Goal: Task Accomplishment & Management: Manage account settings

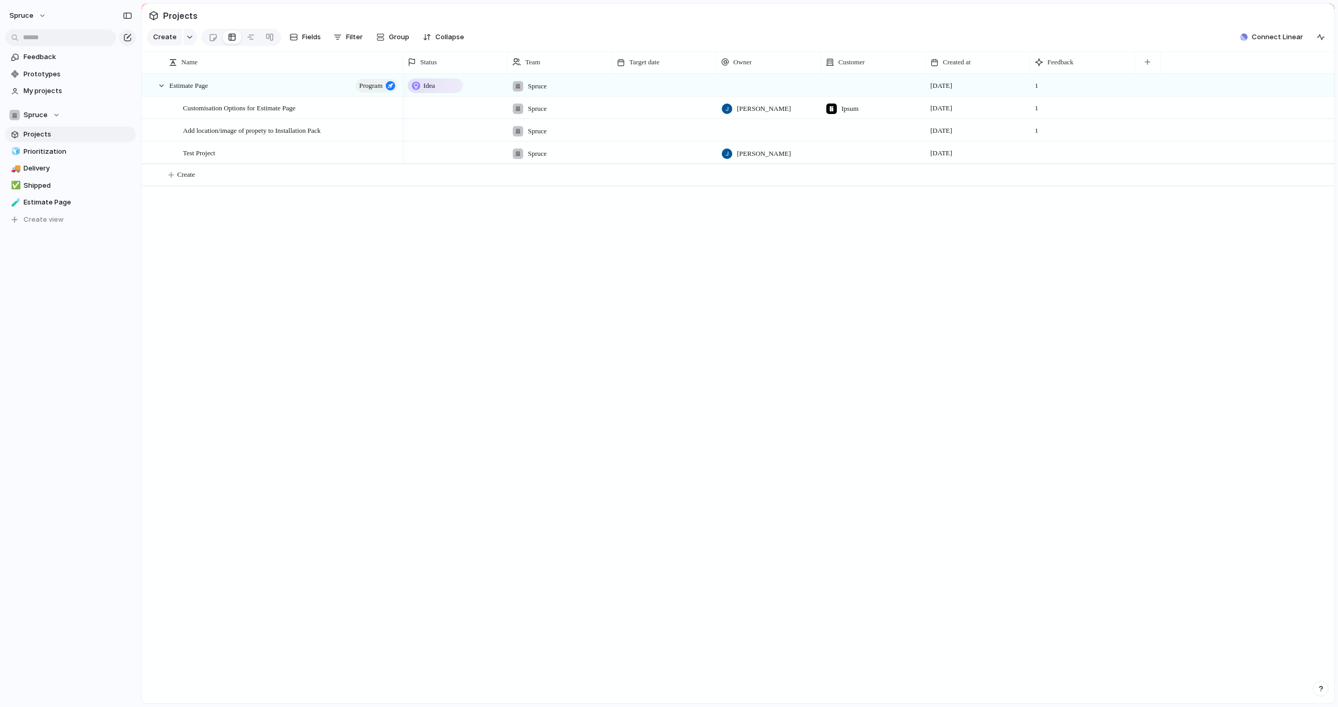
click at [627, 284] on div "Idea Spruce [DATE] 1 Spruce [PERSON_NAME] Ipsum [DATE] 1 Spruce [DATE] 1 Spruce…" at bounding box center [868, 388] width 931 height 629
click at [1262, 34] on span "Connect Linear" at bounding box center [1277, 37] width 51 height 10
click at [1267, 77] on span "Connect" at bounding box center [1268, 76] width 29 height 10
click at [1092, 87] on div "1" at bounding box center [1082, 83] width 103 height 16
click at [1143, 65] on button "button" at bounding box center [1147, 62] width 21 height 19
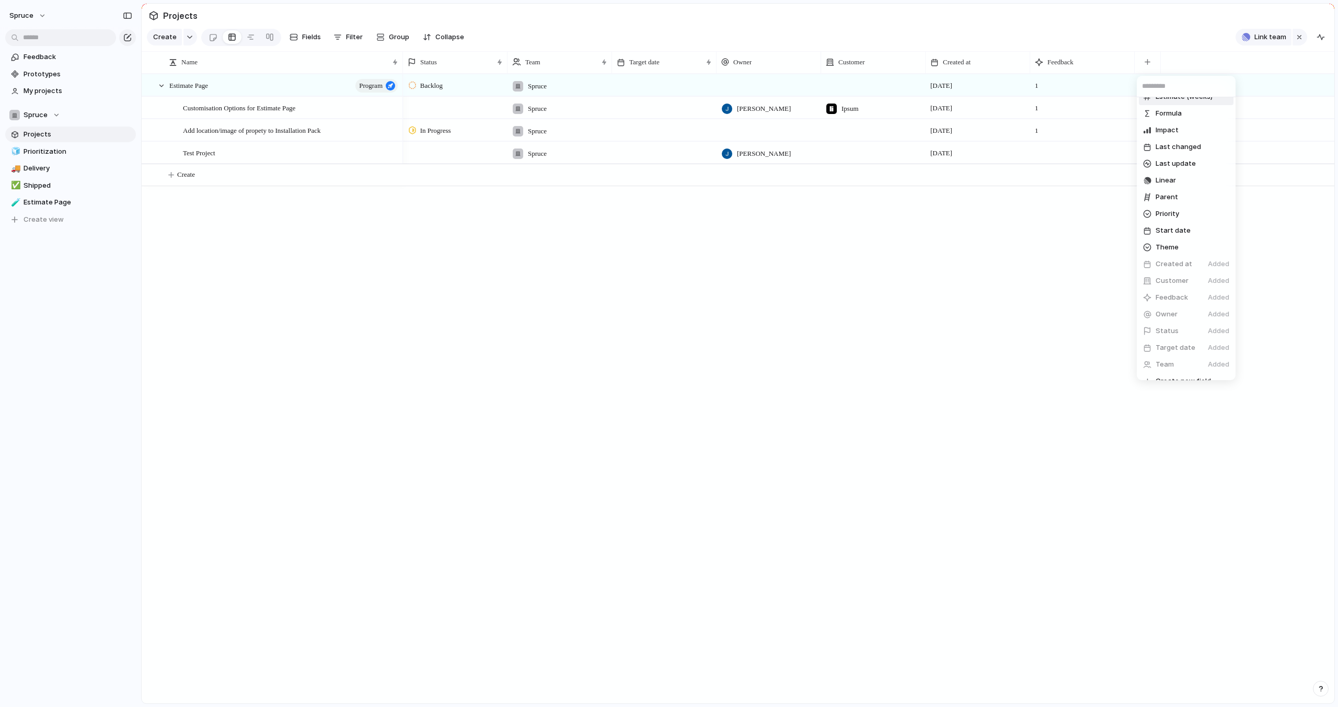
scroll to position [77, 0]
click at [1162, 180] on span "Linear" at bounding box center [1165, 181] width 20 height 10
click at [1228, 85] on div "button" at bounding box center [1227, 85] width 7 height 4
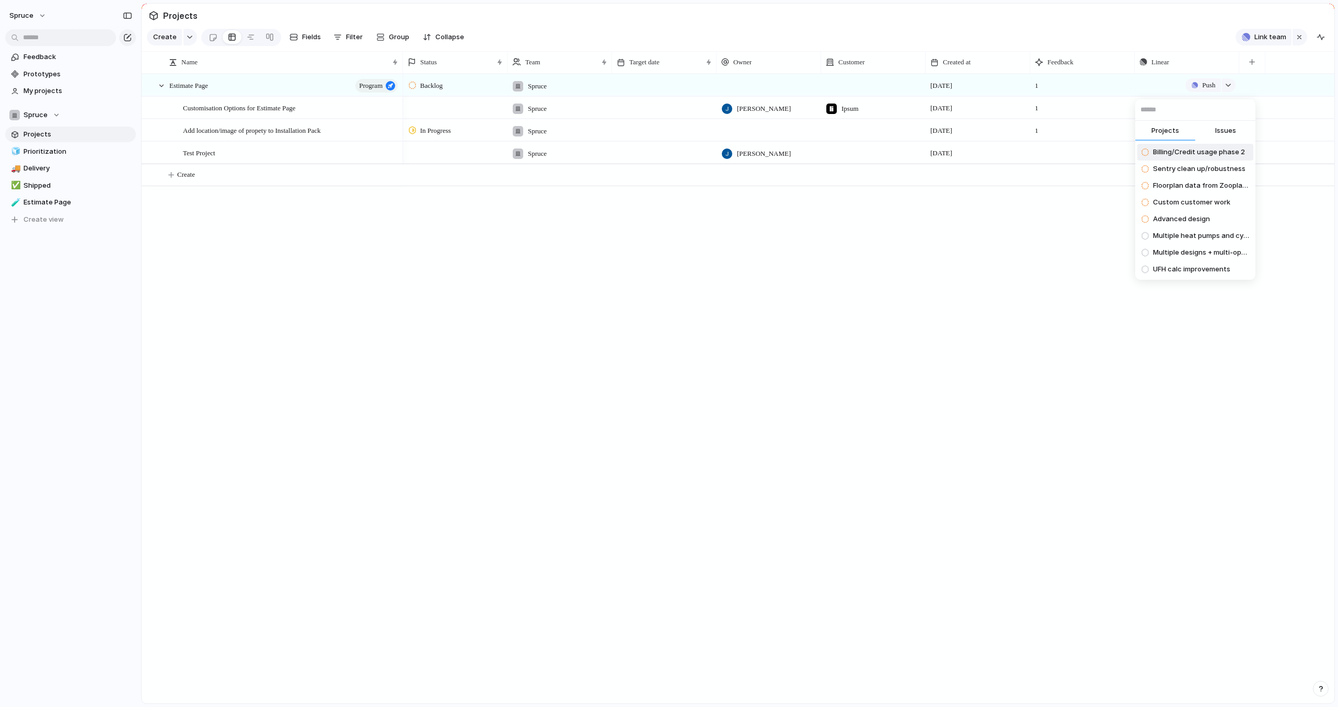
click at [1225, 130] on span "Issues" at bounding box center [1225, 130] width 21 height 10
click at [1167, 128] on span "Projects" at bounding box center [1165, 130] width 28 height 10
click at [1162, 111] on input "text" at bounding box center [1195, 109] width 120 height 21
type input "***"
click at [1153, 303] on div "Projects Issues Searching..." at bounding box center [669, 353] width 1338 height 707
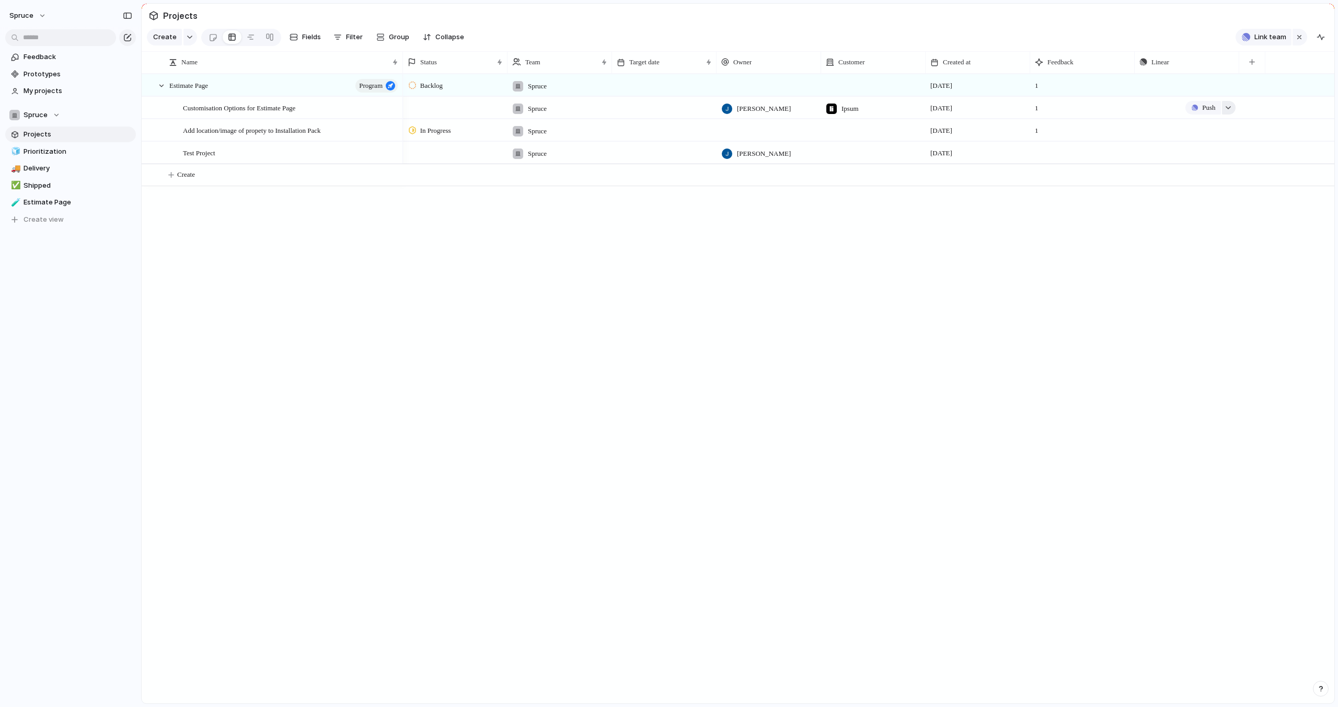
click at [1228, 108] on div "button" at bounding box center [1227, 108] width 7 height 4
click at [1227, 108] on div "Projects Issues Billing/Credit usage phase 2 Sentry clean up/robustness Floorpl…" at bounding box center [669, 353] width 1338 height 707
click at [85, 56] on span "Feedback" at bounding box center [78, 57] width 109 height 10
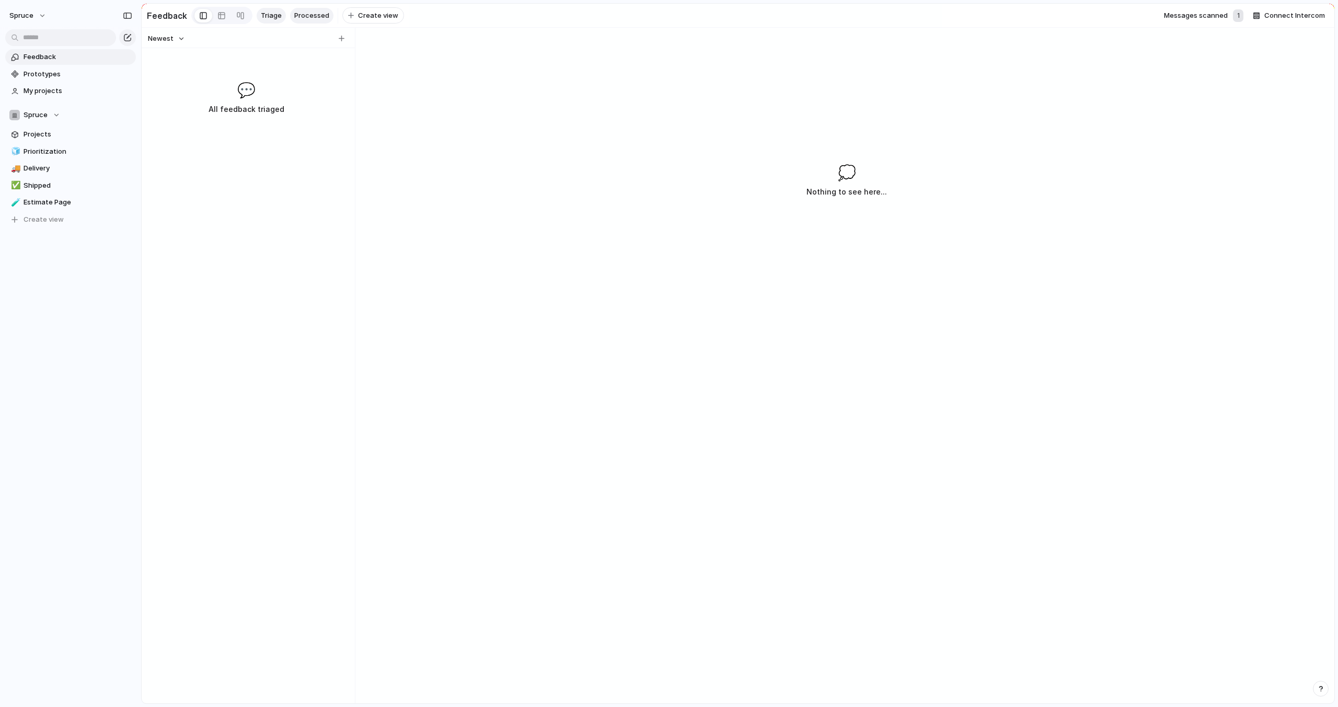
click at [301, 17] on span "Processed" at bounding box center [311, 15] width 35 height 10
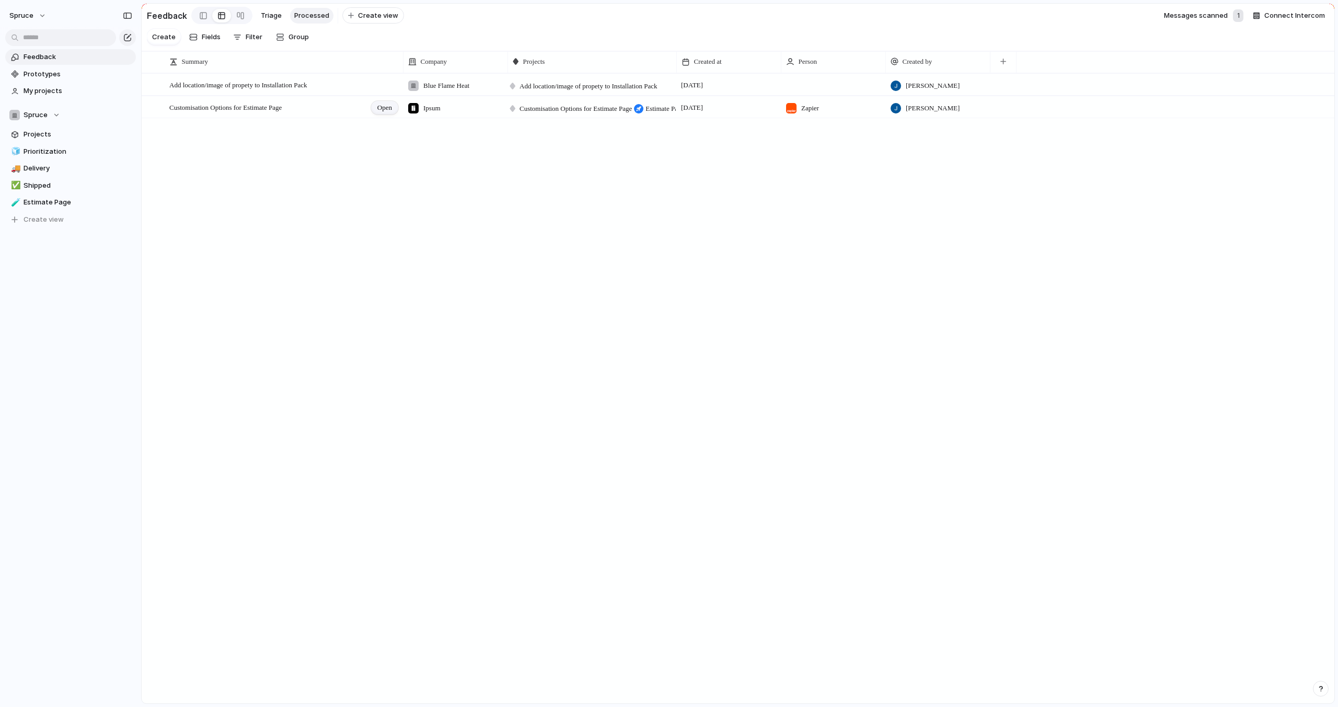
click at [383, 107] on span "Open" at bounding box center [384, 107] width 15 height 10
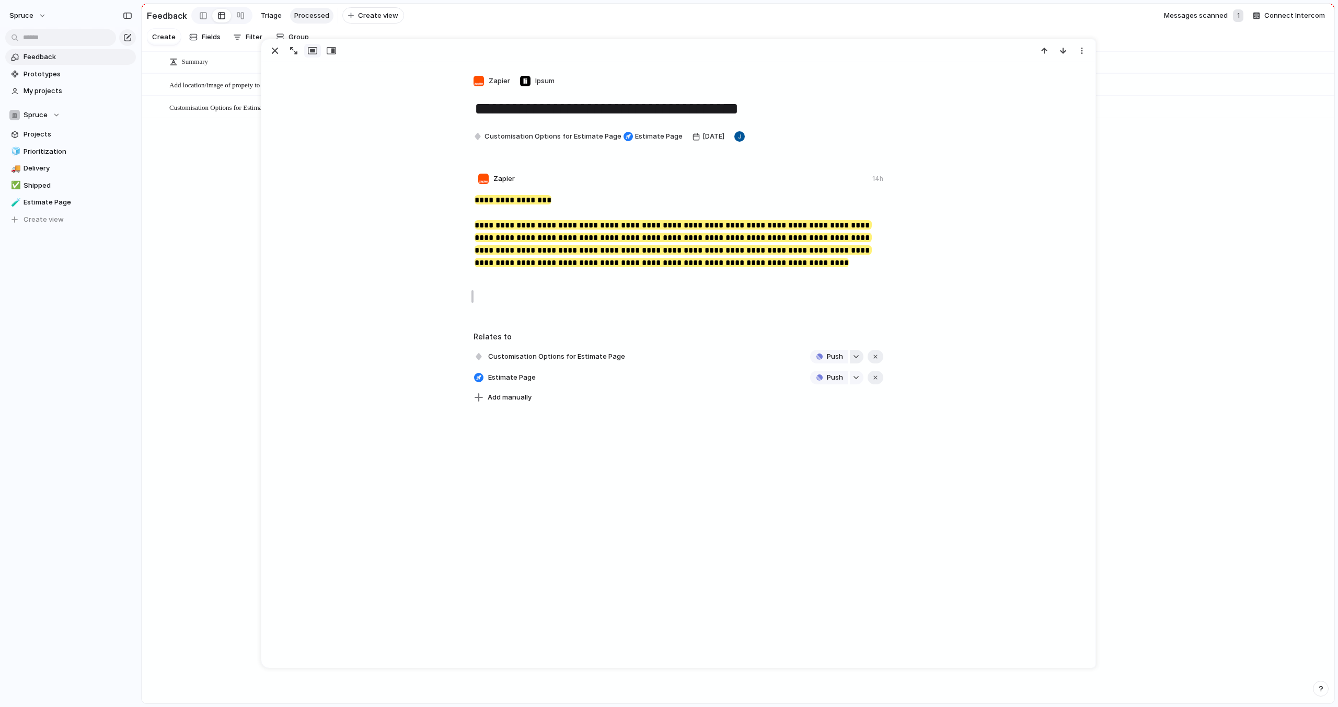
click at [858, 355] on div "button" at bounding box center [855, 356] width 7 height 4
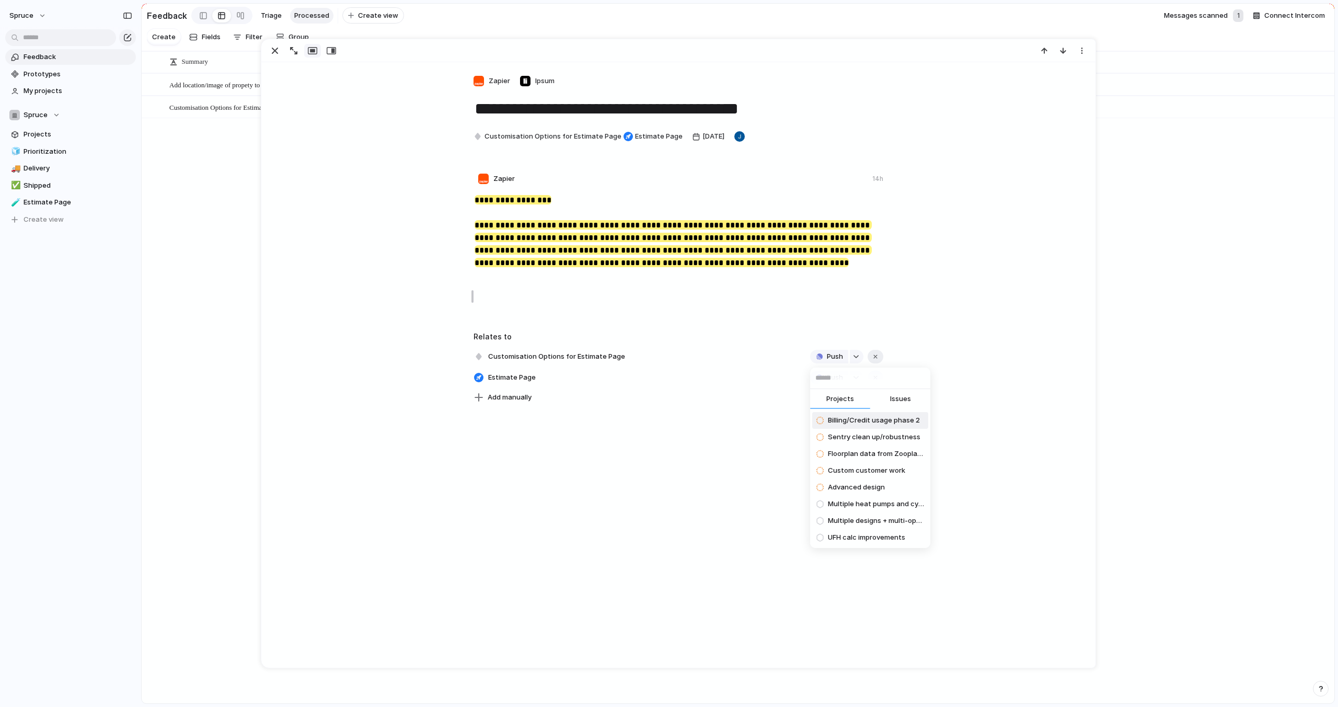
click at [901, 400] on span "Issues" at bounding box center [900, 399] width 21 height 10
click at [275, 51] on div "Projects Issues Payment schedule confusion with fixed amount of £7,500 Error wh…" at bounding box center [669, 353] width 1338 height 707
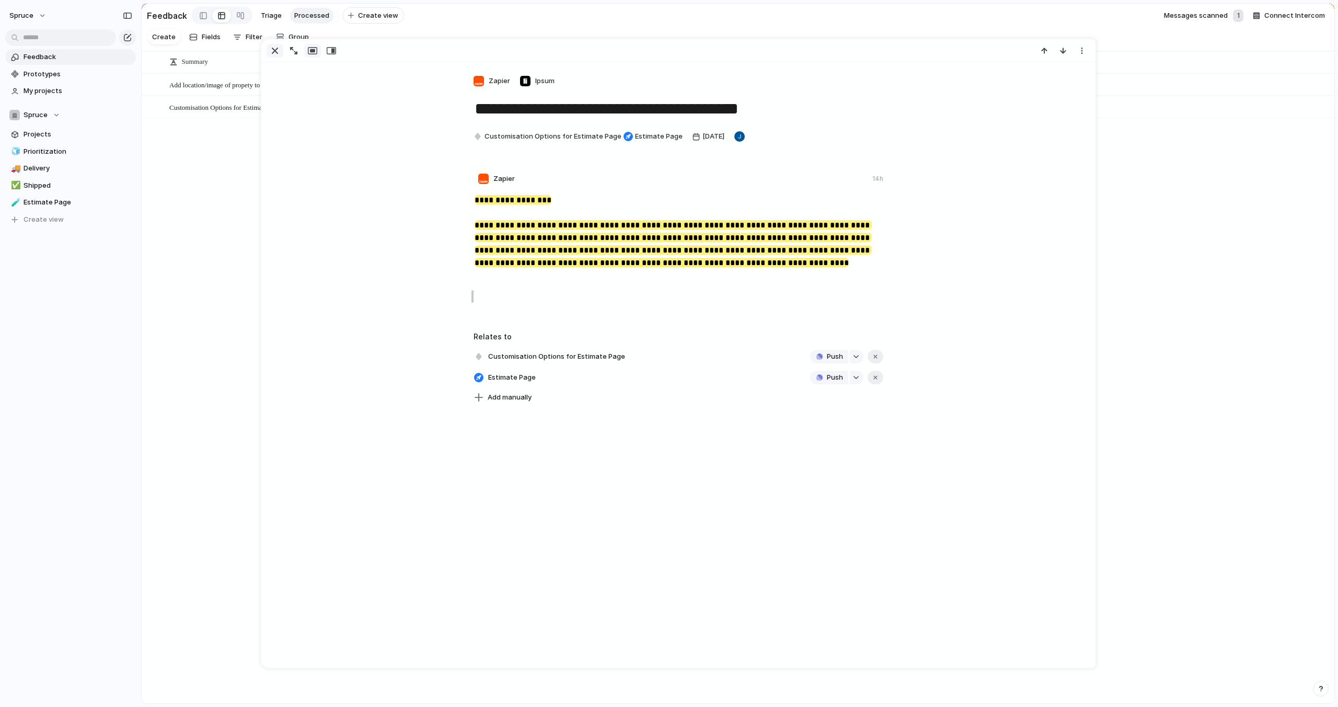
click at [273, 50] on div "button" at bounding box center [275, 50] width 13 height 13
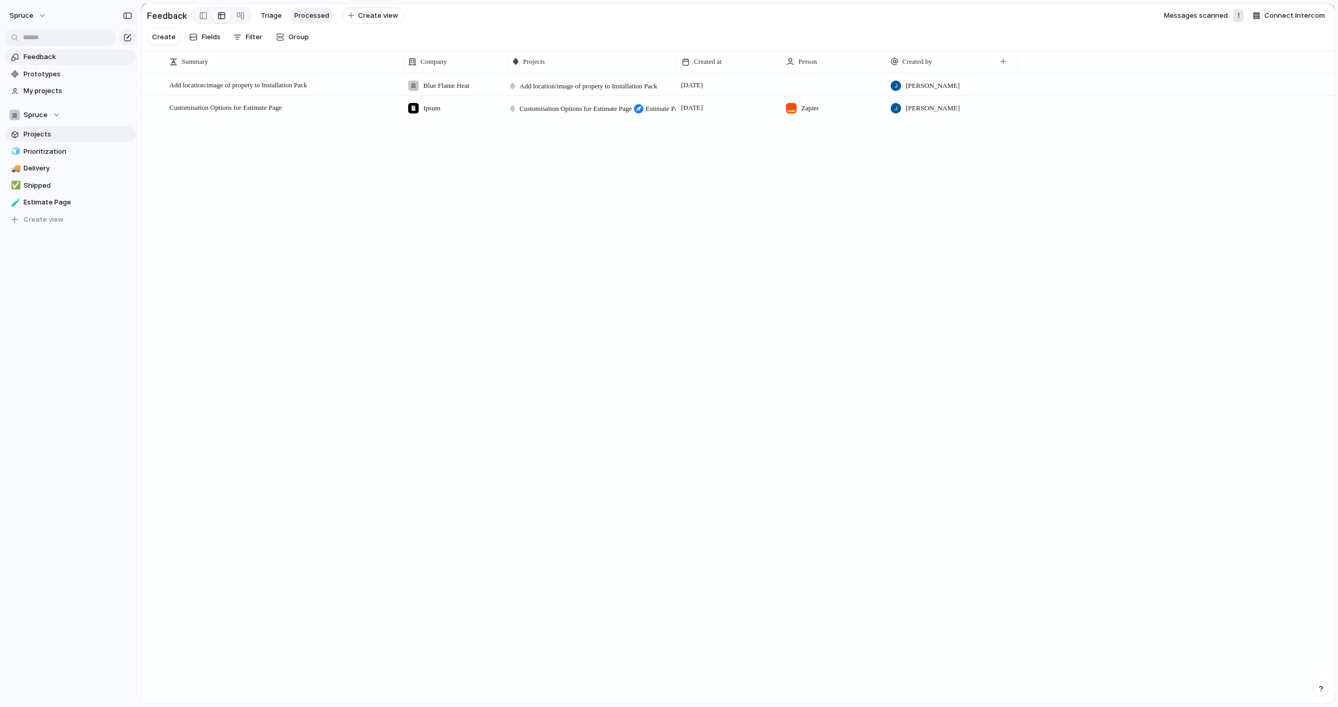
click at [51, 138] on span "Projects" at bounding box center [78, 134] width 109 height 10
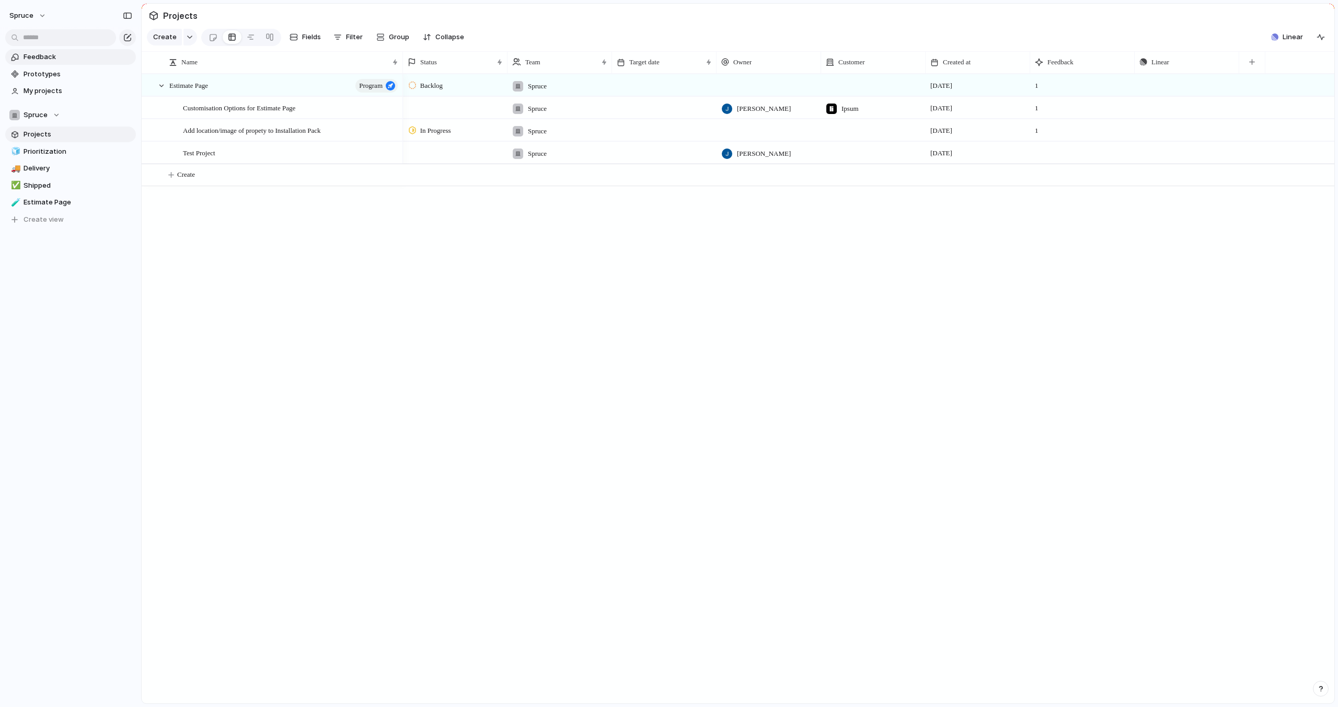
click at [75, 54] on span "Feedback" at bounding box center [78, 57] width 109 height 10
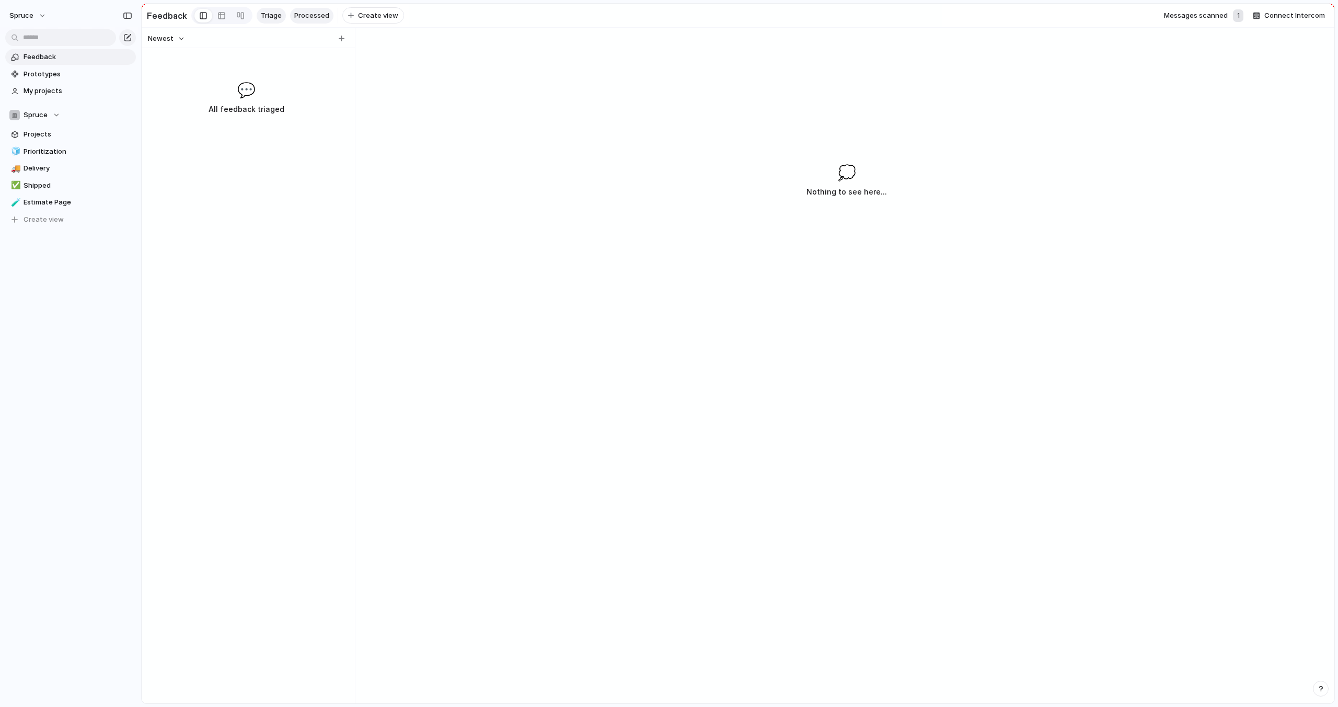
click at [303, 20] on link "Processed" at bounding box center [311, 16] width 43 height 16
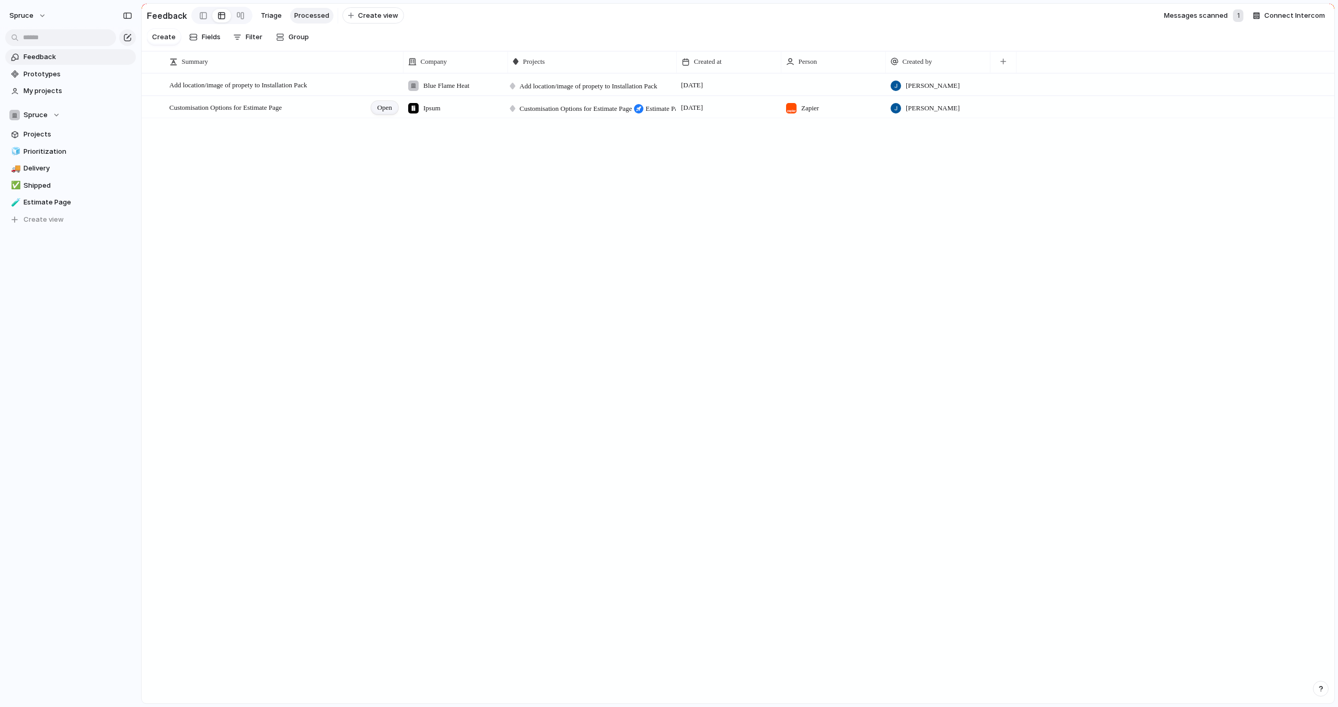
click at [388, 108] on span "Open" at bounding box center [384, 107] width 15 height 10
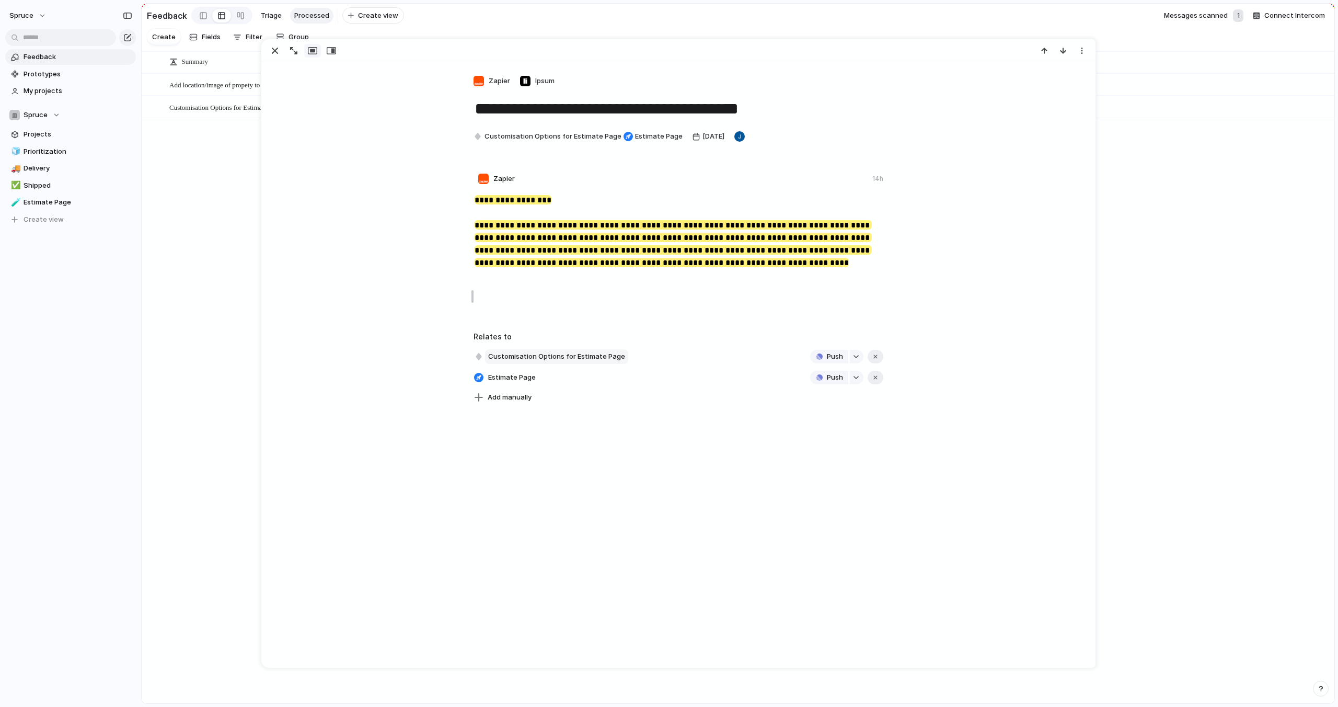
click at [545, 357] on span "Customisation Options for Estimate Page" at bounding box center [556, 356] width 143 height 15
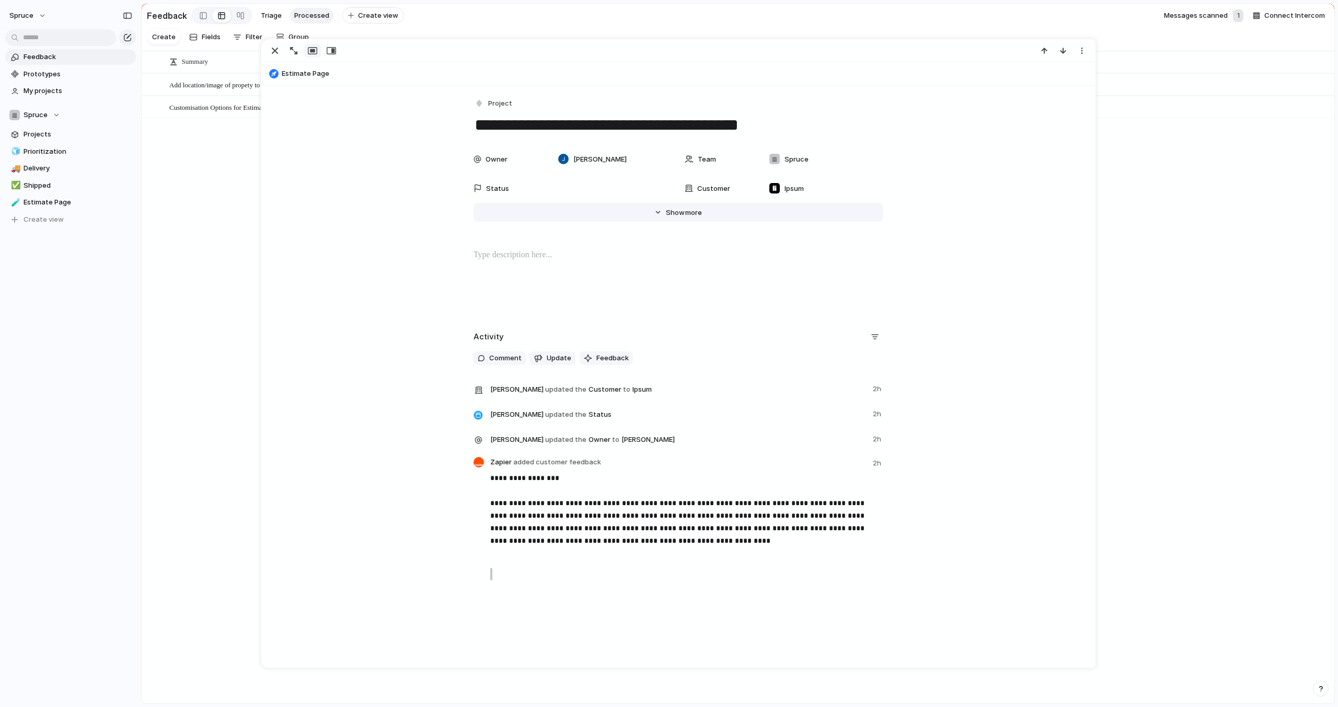
click at [659, 207] on button "Hide Show more" at bounding box center [678, 212] width 410 height 19
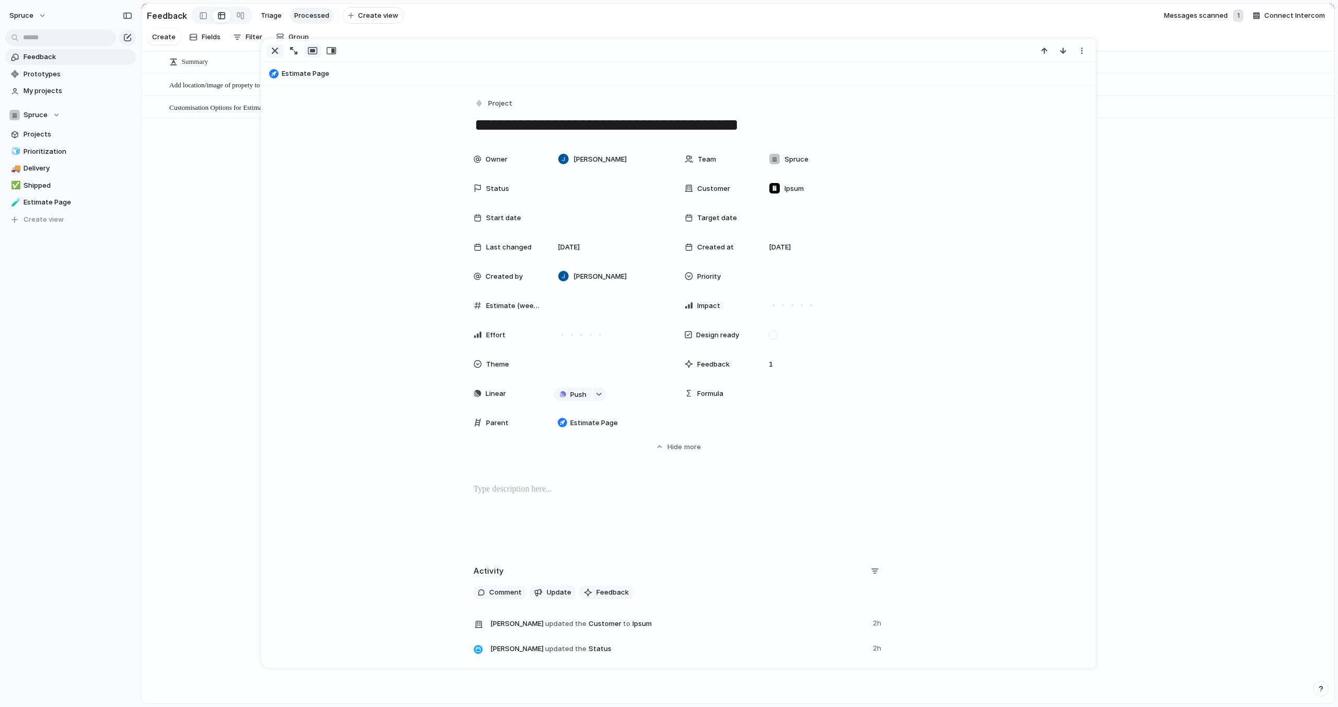
click at [279, 52] on div "button" at bounding box center [275, 50] width 13 height 13
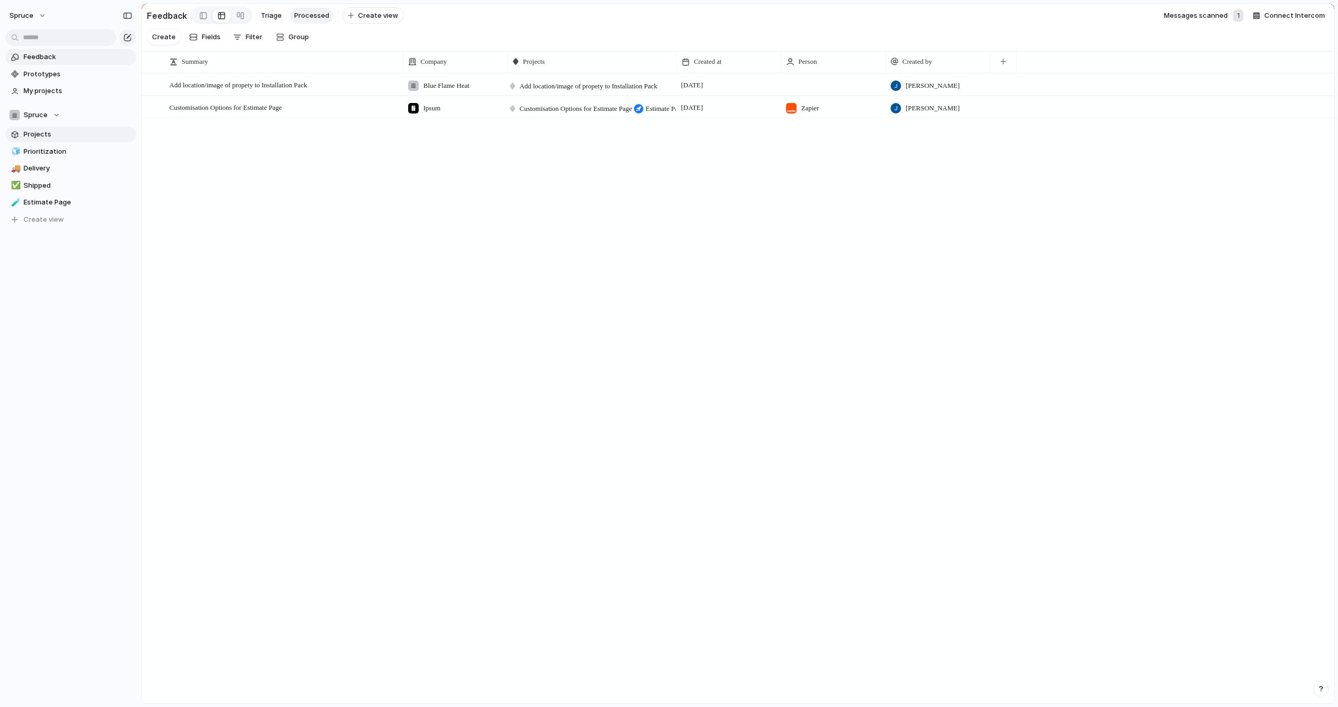
click at [34, 140] on link "Projects" at bounding box center [70, 134] width 131 height 16
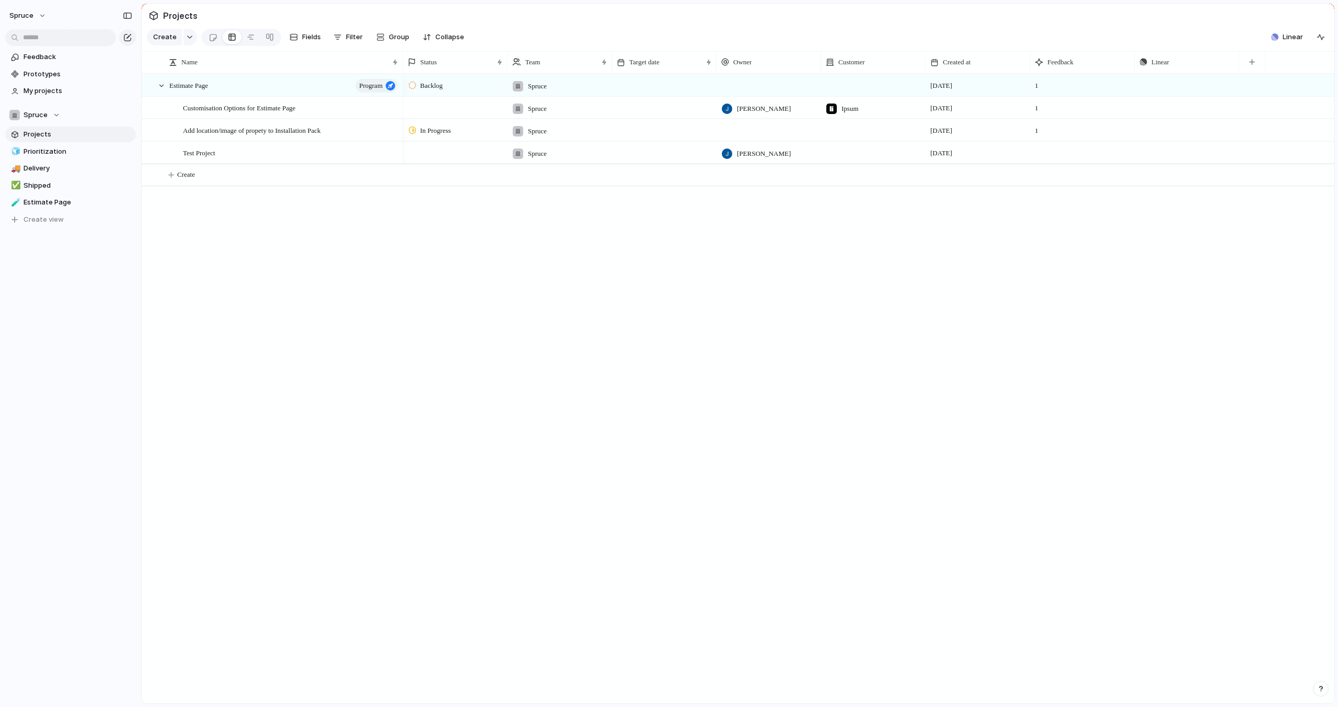
click at [433, 131] on span "In Progress" at bounding box center [435, 130] width 31 height 10
click at [429, 131] on div "Backlog Planned In Progress Completed Canceled" at bounding box center [669, 353] width 1338 height 707
click at [499, 60] on div at bounding box center [499, 62] width 5 height 8
click at [450, 83] on li "Modify" at bounding box center [445, 85] width 77 height 17
click at [1320, 66] on div "button" at bounding box center [1318, 65] width 11 height 11
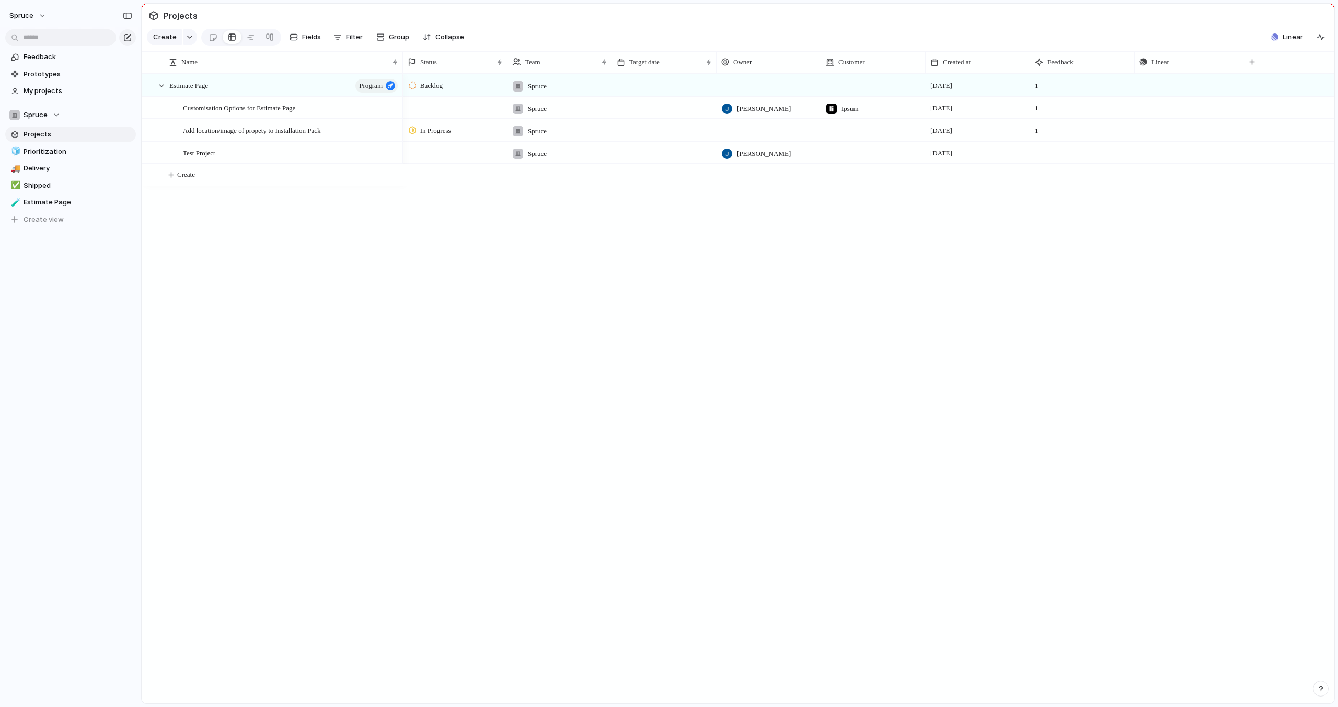
click at [425, 81] on span "Backlog" at bounding box center [431, 85] width 22 height 10
click at [450, 62] on div "Backlog Planned In Progress Completed Canceled" at bounding box center [669, 353] width 1338 height 707
click at [443, 127] on span "In Progress" at bounding box center [435, 130] width 31 height 10
click at [438, 174] on span "Backlog" at bounding box center [433, 175] width 26 height 10
